Goal: Navigation & Orientation: Find specific page/section

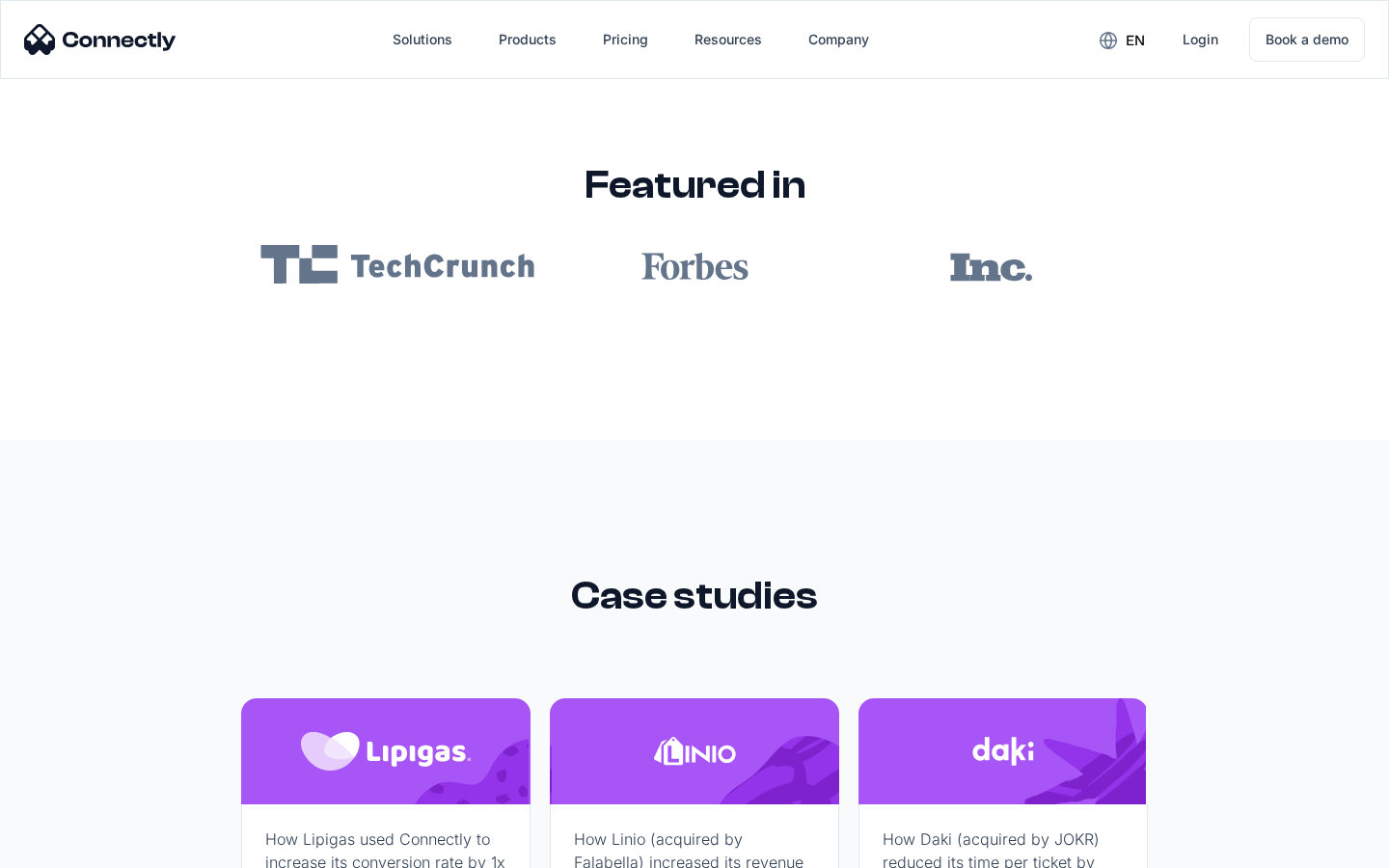
scroll to position [11551, 0]
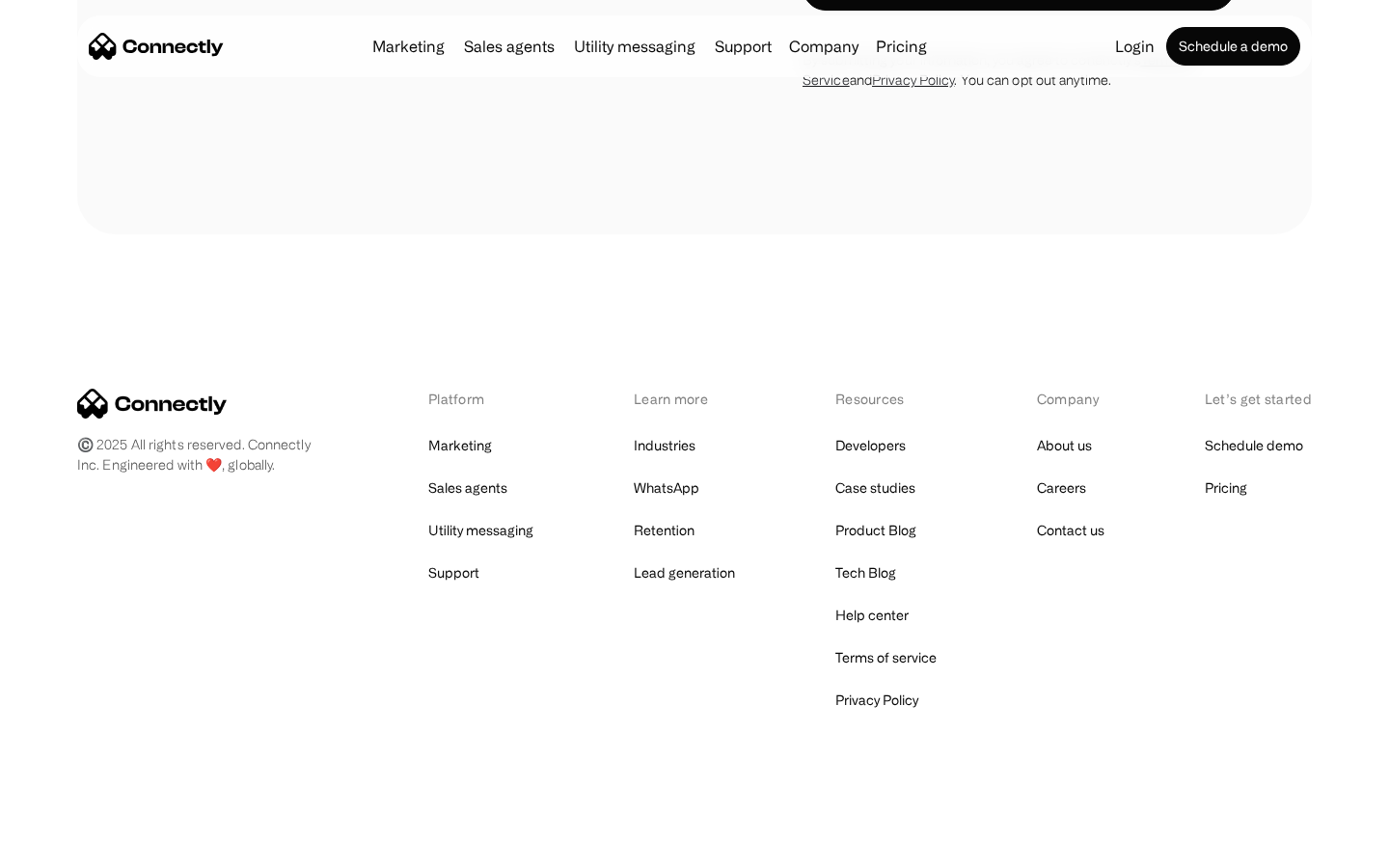
scroll to position [2047, 0]
